Goal: Register for event/course

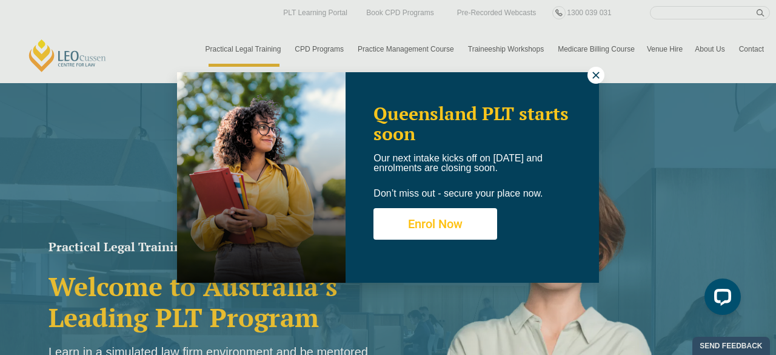
click at [460, 227] on button "Enrol Now" at bounding box center [435, 224] width 124 height 32
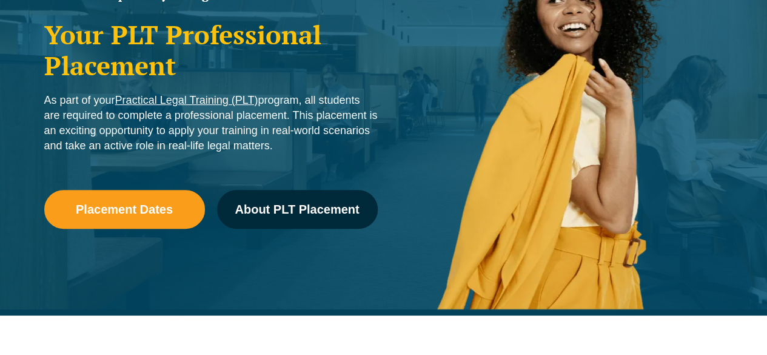
click at [142, 192] on link "Placement Dates" at bounding box center [124, 209] width 161 height 39
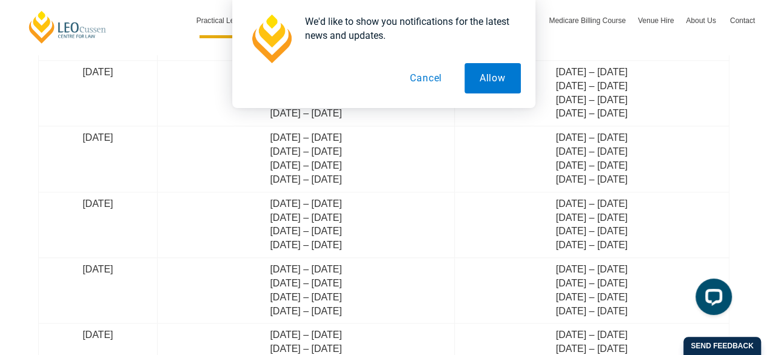
scroll to position [2893, 0]
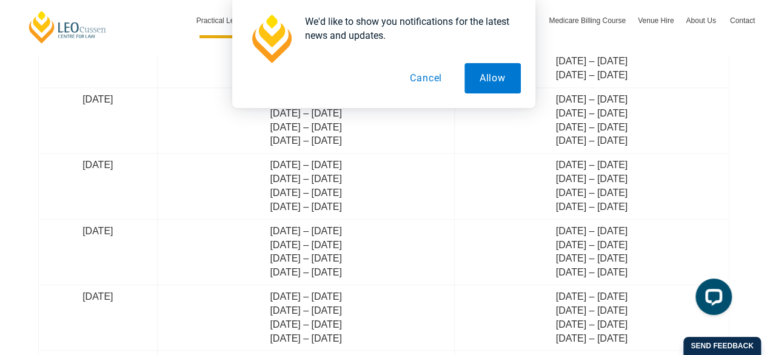
click at [410, 68] on button "Cancel" at bounding box center [426, 78] width 62 height 30
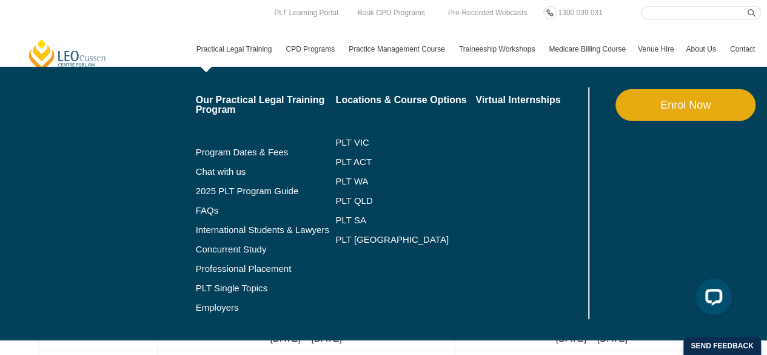
click at [223, 42] on link "Practical Legal Training" at bounding box center [235, 49] width 90 height 35
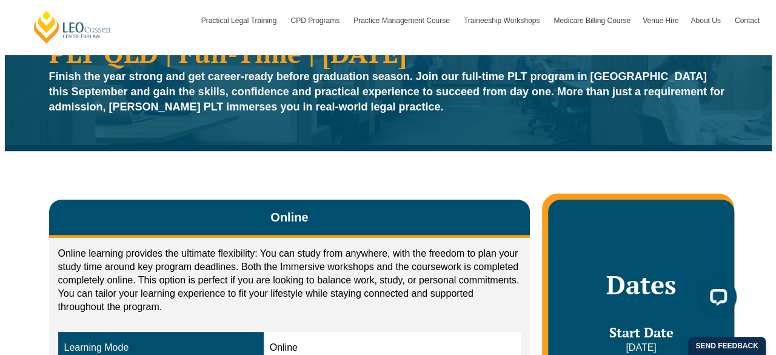
scroll to position [71, 0]
